Goal: Check status: Check status

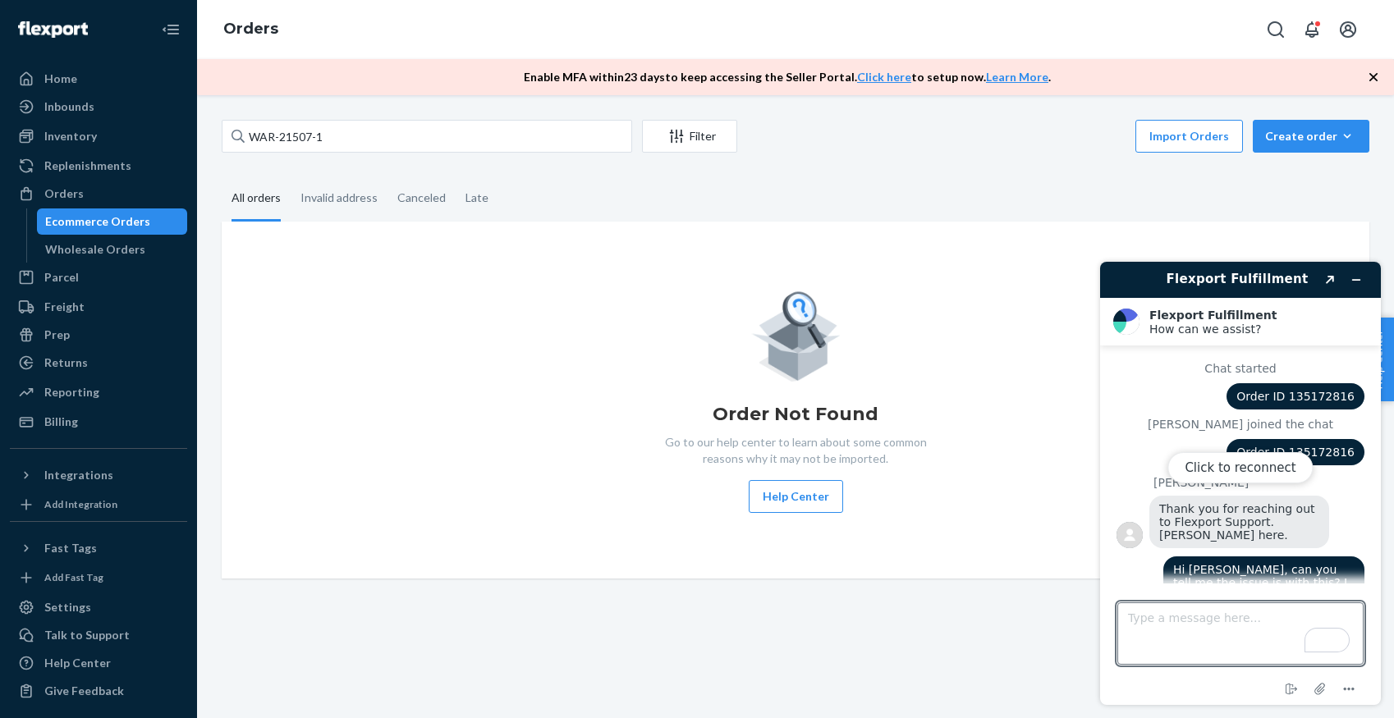
scroll to position [1659, 0]
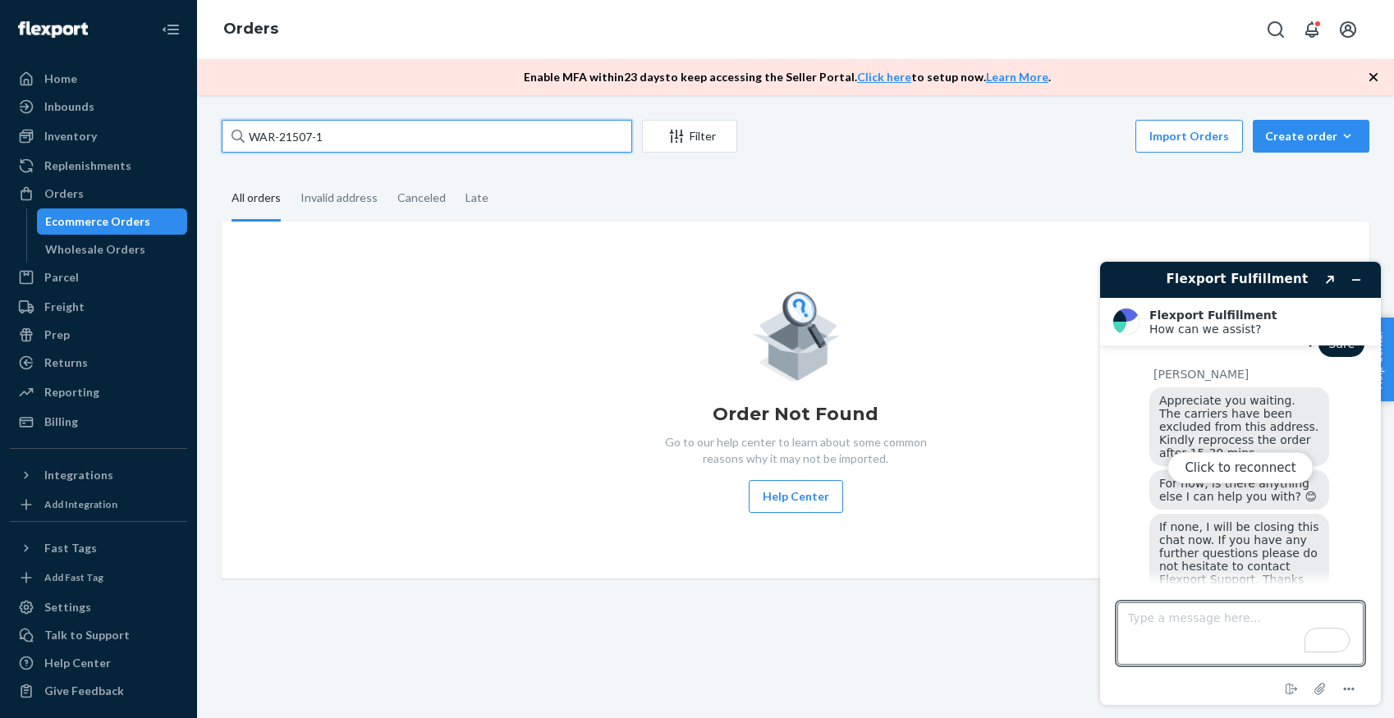
click at [297, 135] on input "WAR-21507-1" at bounding box center [427, 136] width 410 height 33
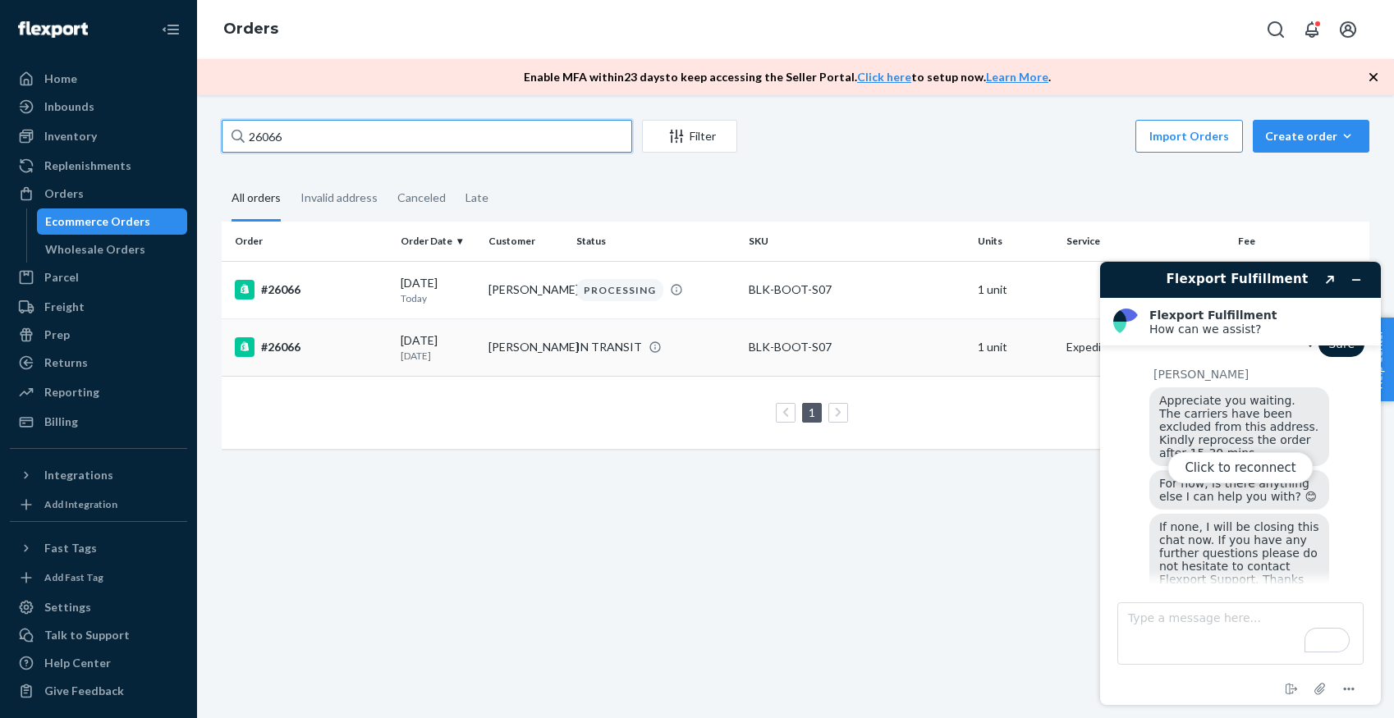
type input "26066"
click at [273, 348] on div "#26066" at bounding box center [311, 347] width 153 height 20
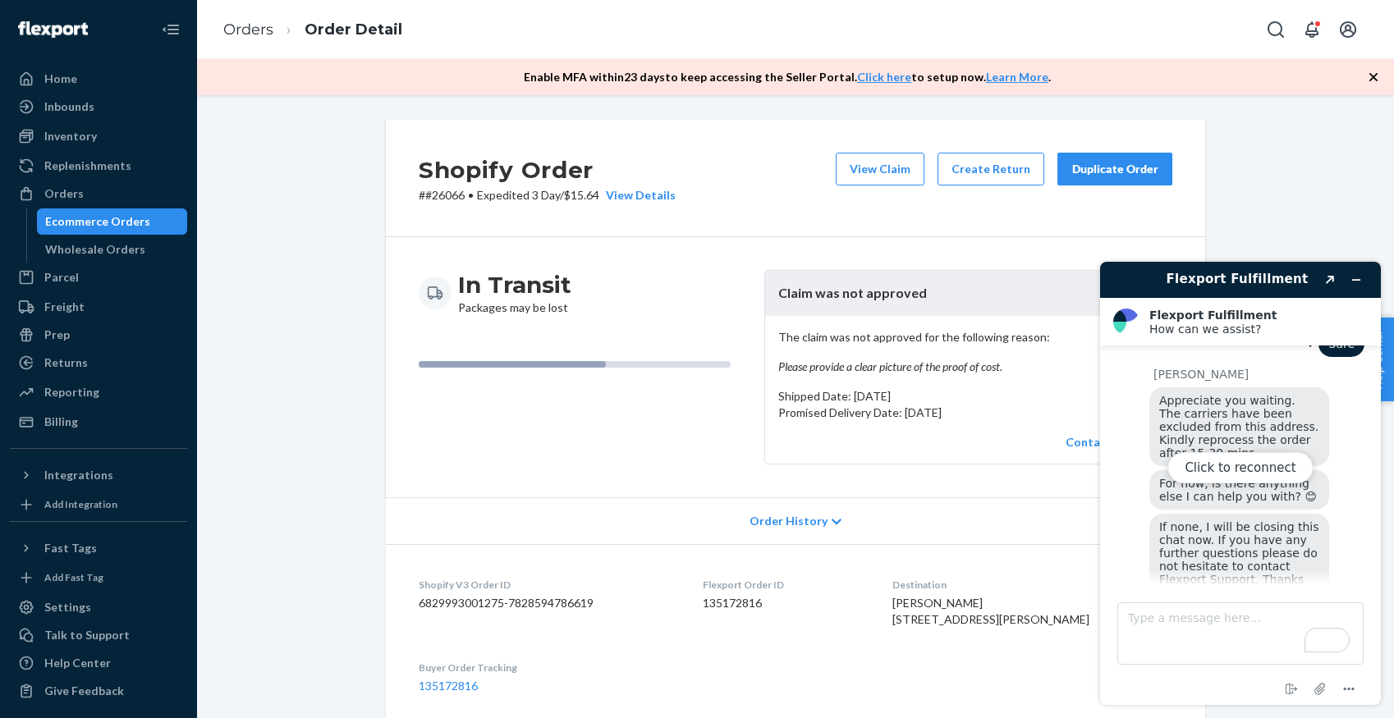
click at [1360, 277] on div "Click to reconnect" at bounding box center [1240, 483] width 281 height 443
click at [1354, 282] on div "Click to reconnect" at bounding box center [1240, 483] width 281 height 443
click at [247, 28] on link "Orders" at bounding box center [248, 30] width 50 height 18
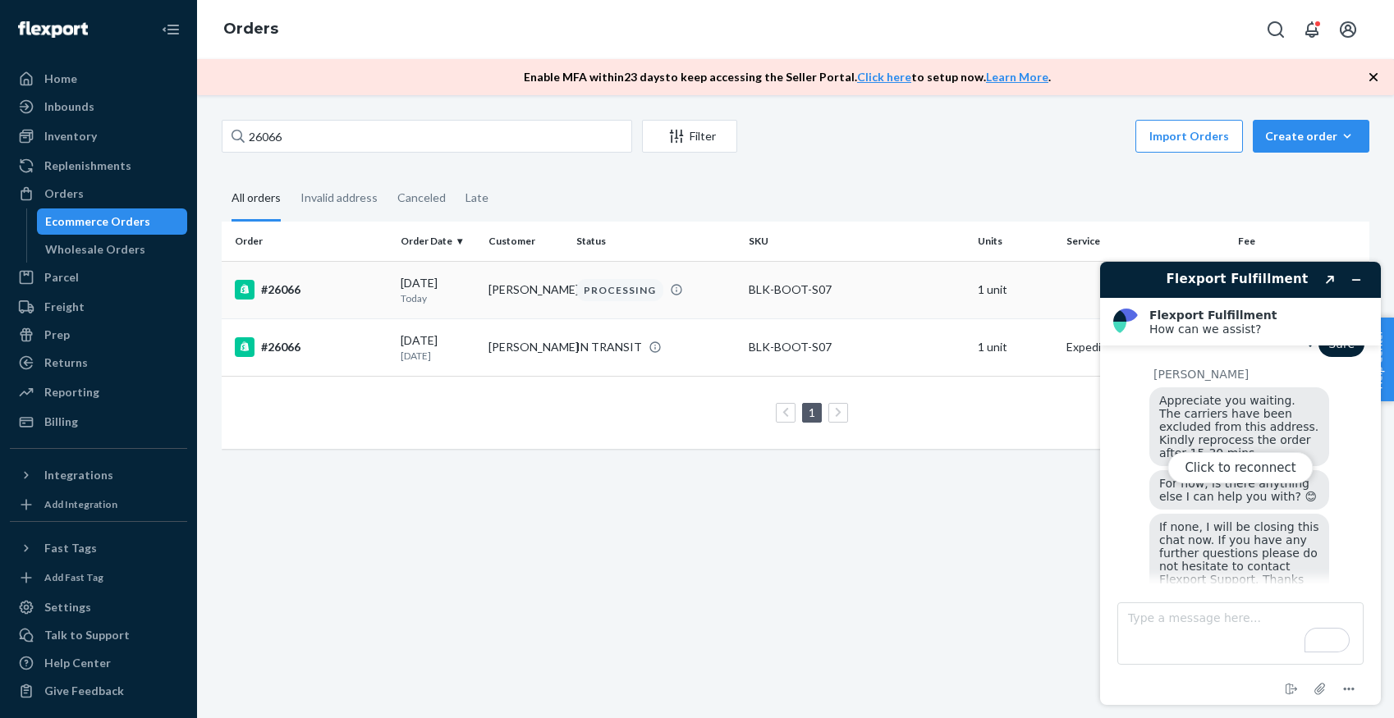
click at [276, 280] on div "#26066" at bounding box center [311, 290] width 153 height 20
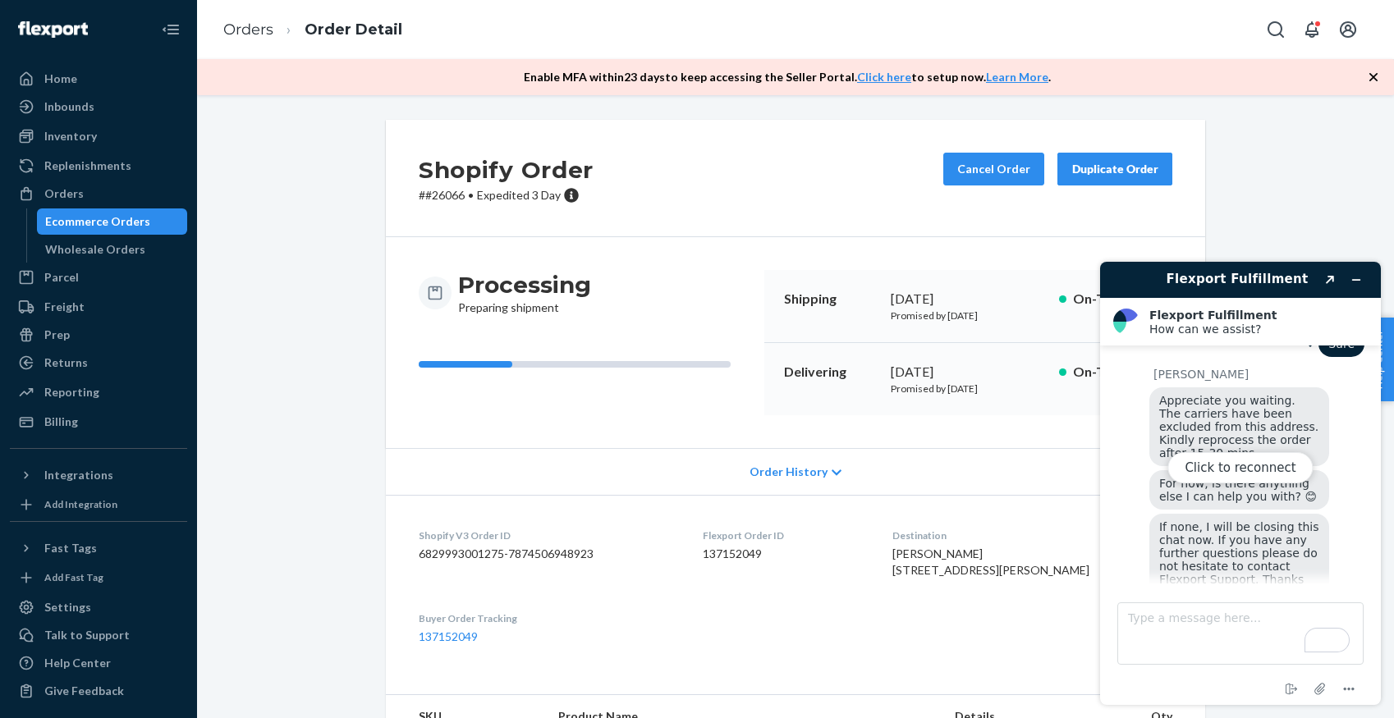
scroll to position [132, 0]
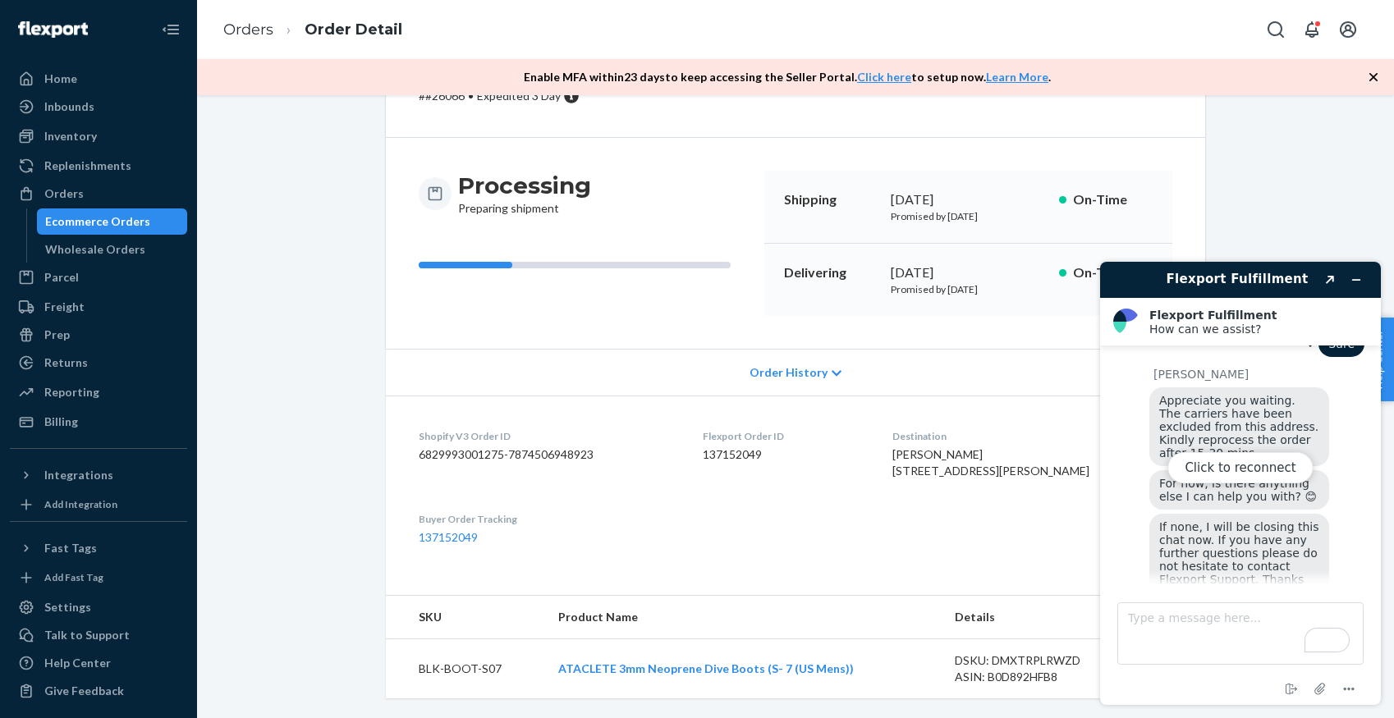
click at [1350, 280] on div "Click to reconnect" at bounding box center [1240, 483] width 281 height 443
click at [1354, 281] on div "Click to reconnect" at bounding box center [1240, 483] width 281 height 443
click at [796, 365] on span "Order History" at bounding box center [789, 373] width 78 height 16
